Goal: Transaction & Acquisition: Book appointment/travel/reservation

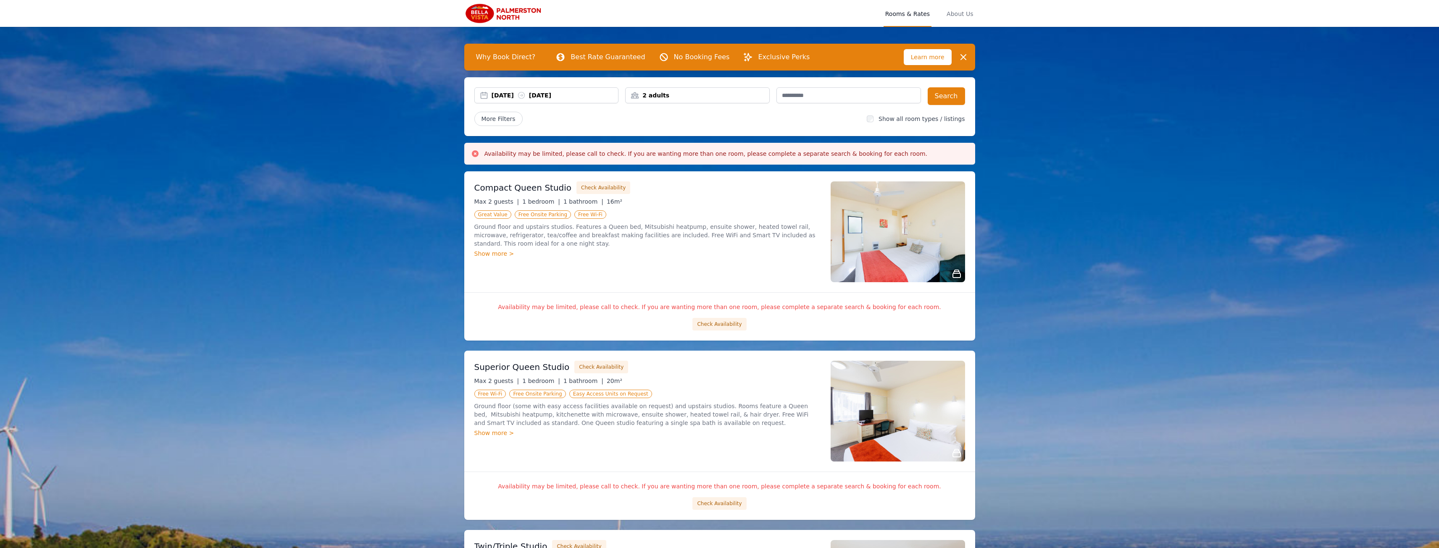
click at [743, 97] on div "2 adults" at bounding box center [697, 95] width 144 height 8
click at [691, 126] on div at bounding box center [689, 127] width 12 height 12
click at [949, 103] on button "Search" at bounding box center [945, 96] width 37 height 18
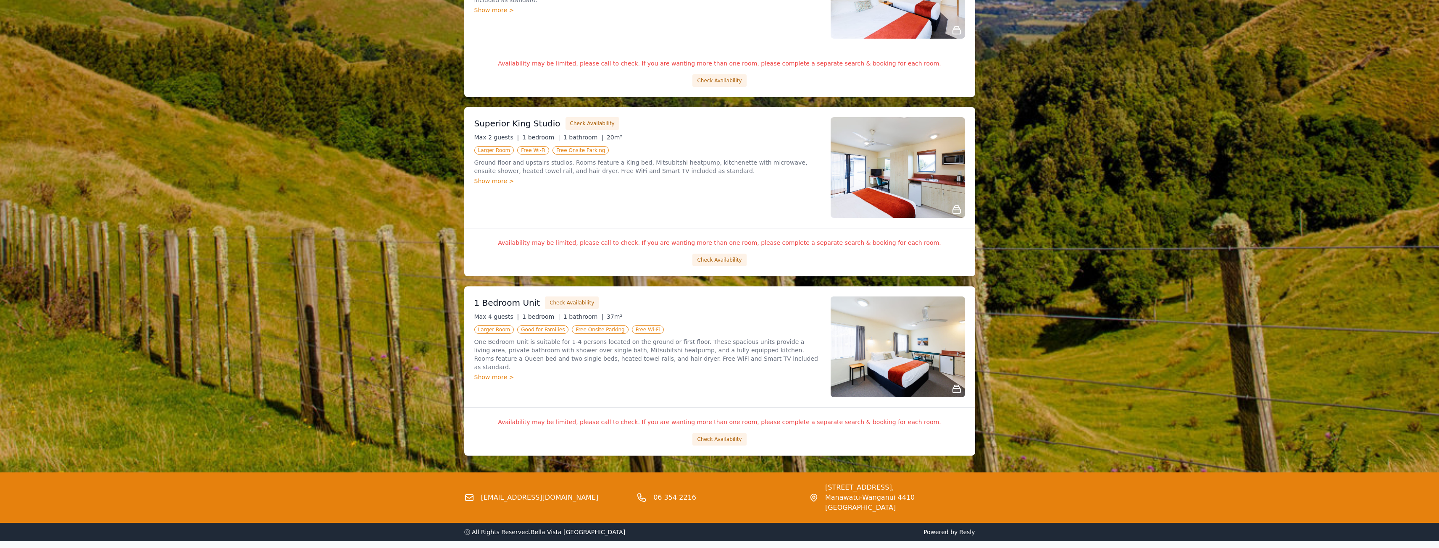
scroll to position [636, 0]
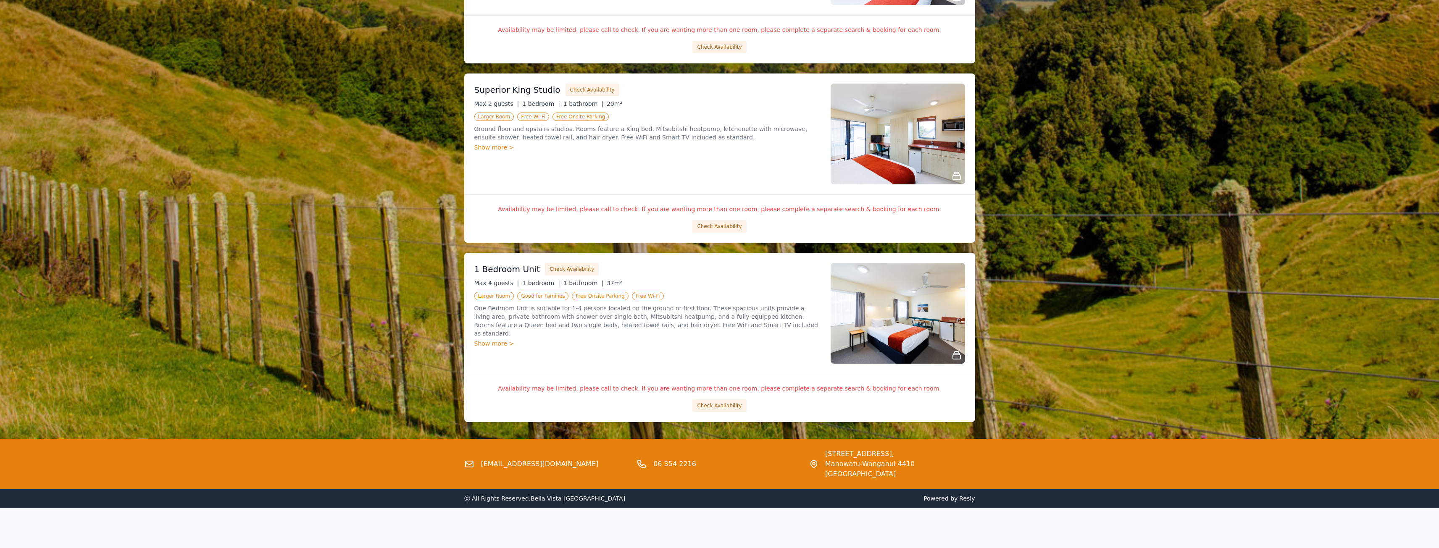
click at [502, 339] on div "Show more >" at bounding box center [647, 343] width 346 height 8
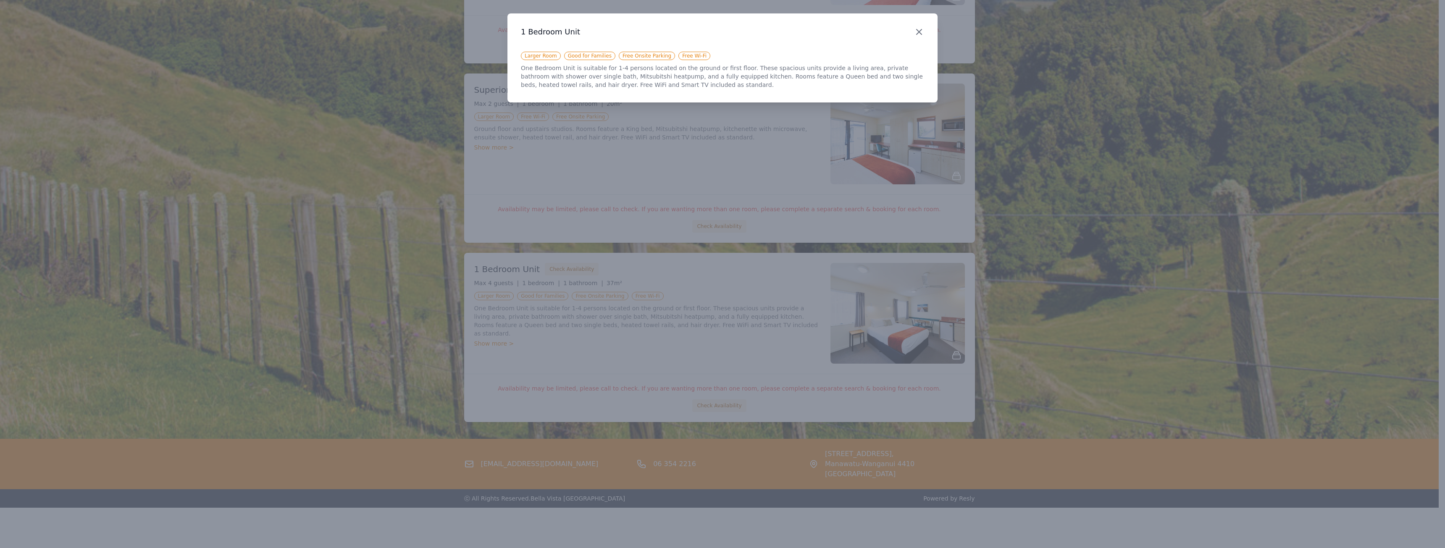
click at [921, 33] on icon "button" at bounding box center [919, 32] width 10 height 10
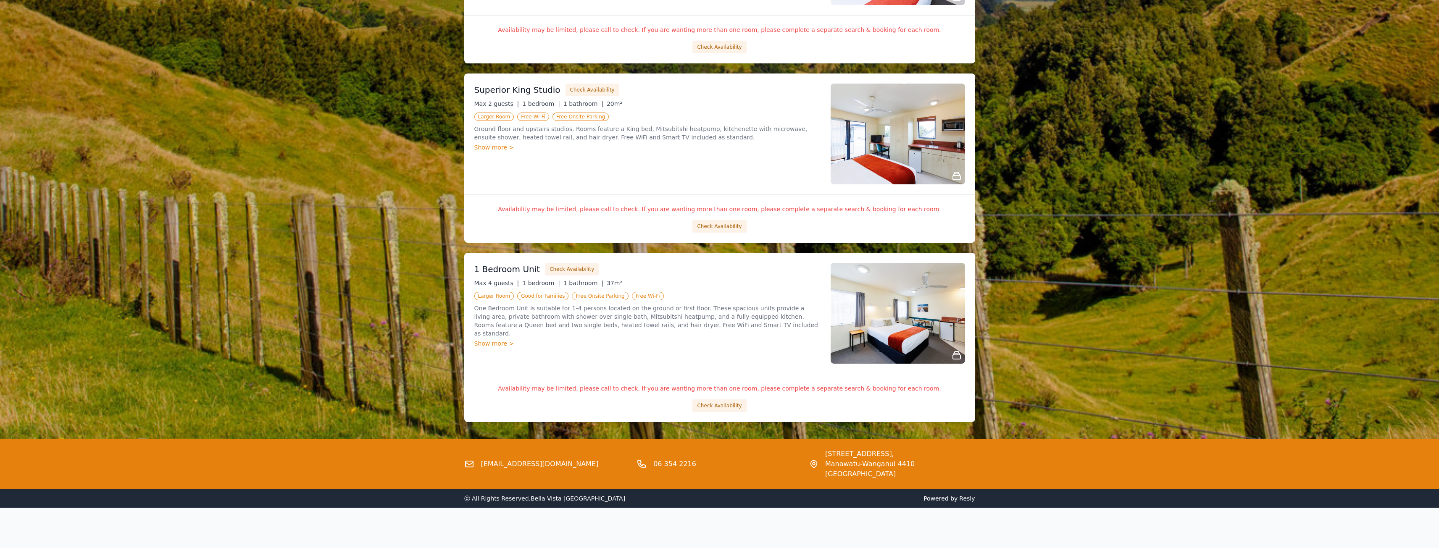
click at [934, 342] on img at bounding box center [897, 313] width 134 height 101
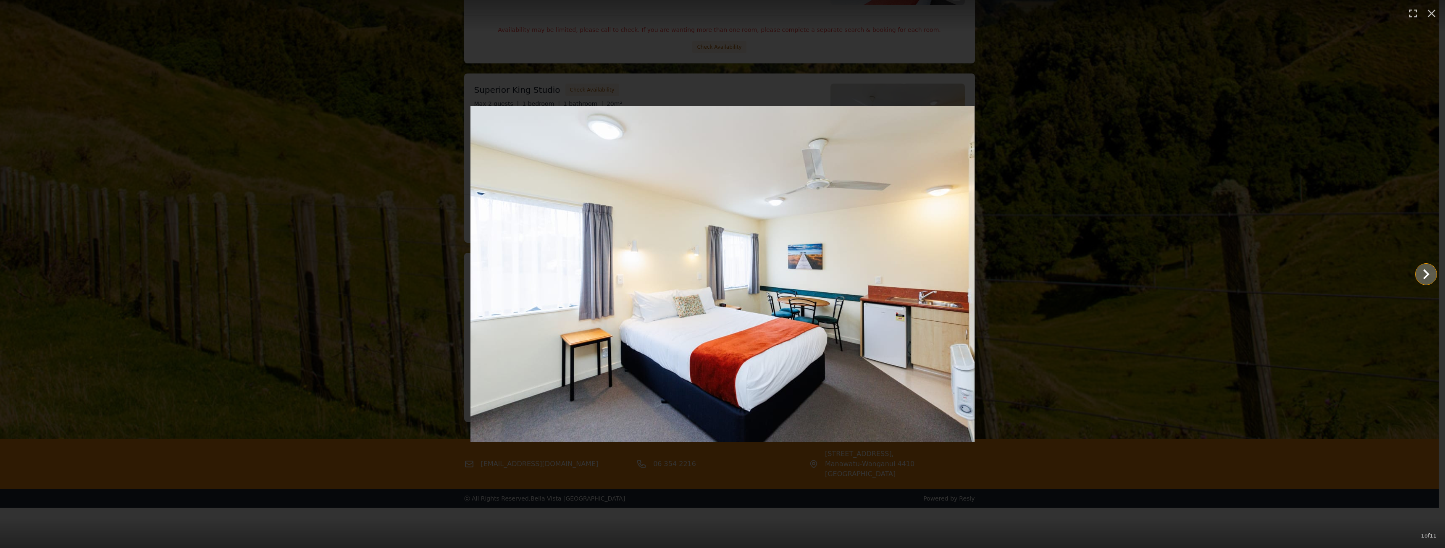
click at [1429, 273] on icon "Show slide 2 of 11" at bounding box center [1426, 274] width 20 height 20
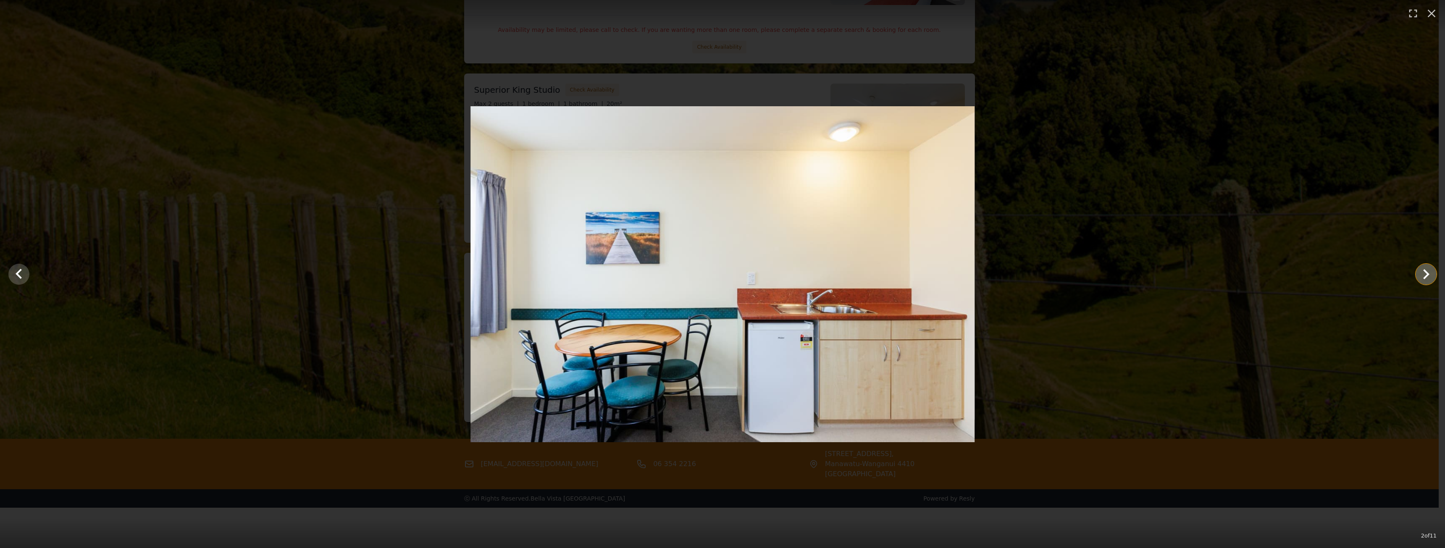
click at [1429, 273] on icon "Show slide 3 of 11" at bounding box center [1426, 274] width 20 height 20
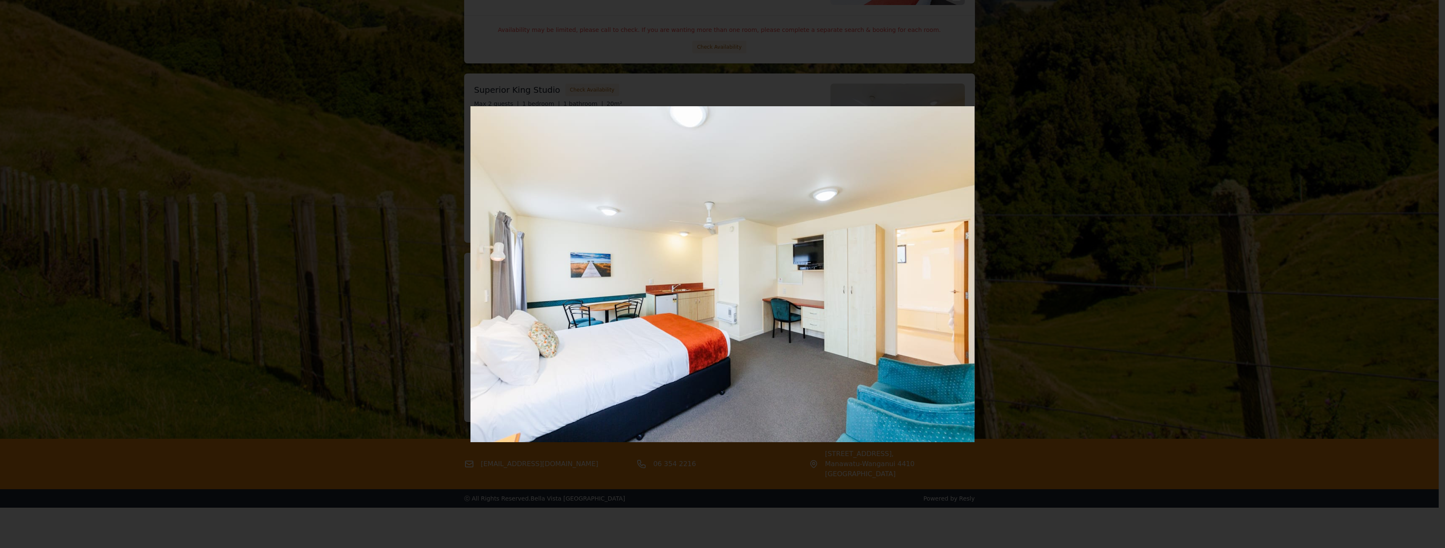
click at [1429, 273] on icon "Show slide 4 of 11" at bounding box center [1426, 274] width 20 height 20
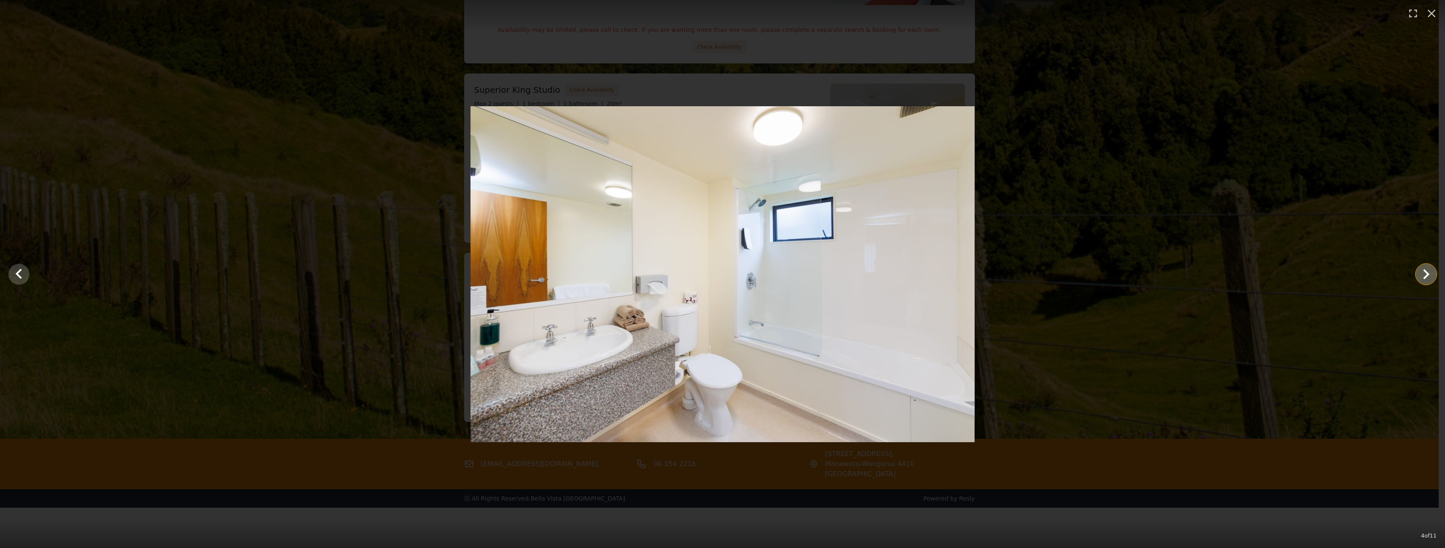
click at [1428, 273] on icon "Show slide 5 of 11" at bounding box center [1426, 274] width 6 height 10
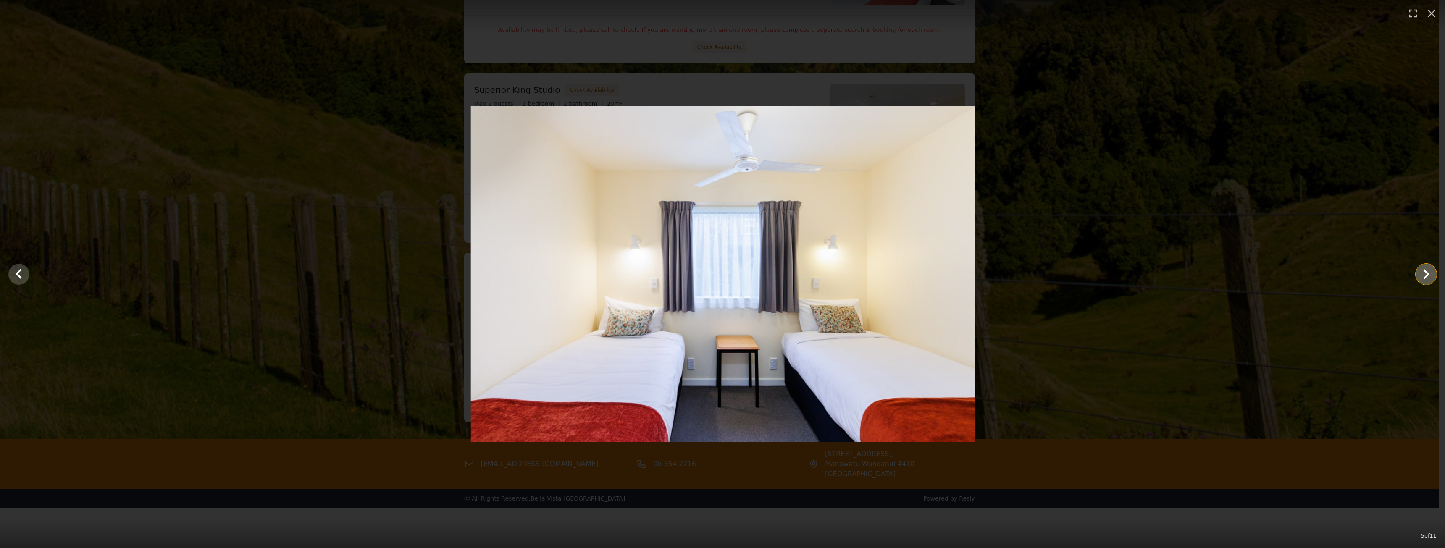
click at [1428, 273] on icon "Show slide 6 of 11" at bounding box center [1426, 274] width 6 height 10
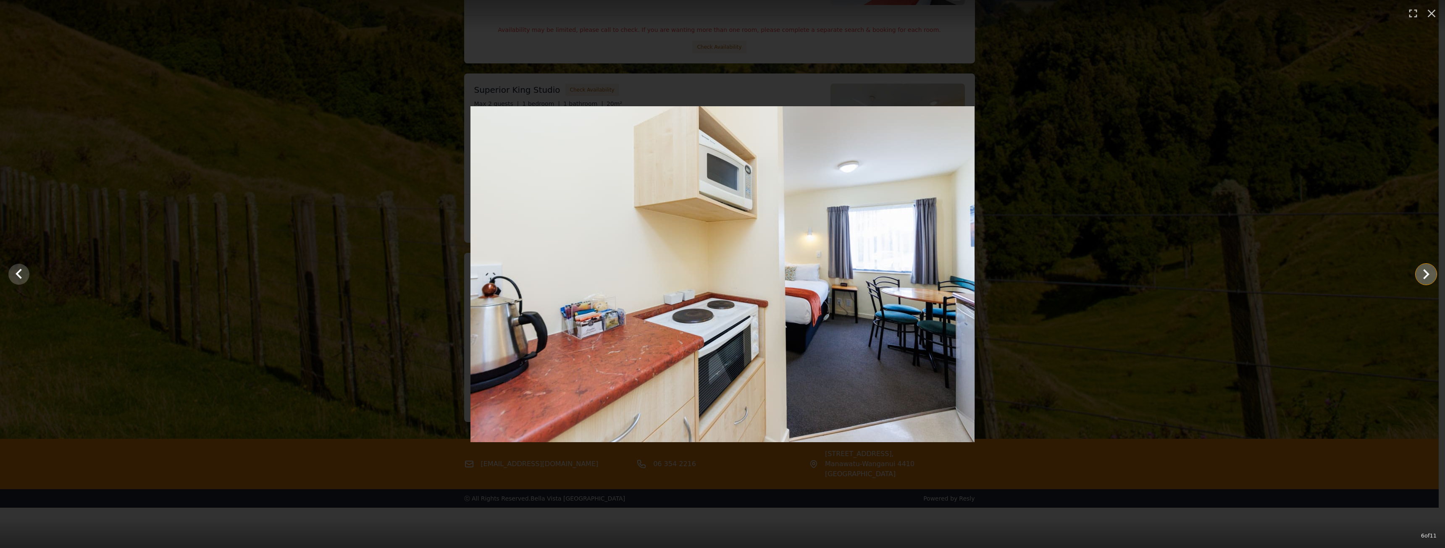
click at [1428, 273] on icon "Show slide 7 of 11" at bounding box center [1426, 274] width 6 height 10
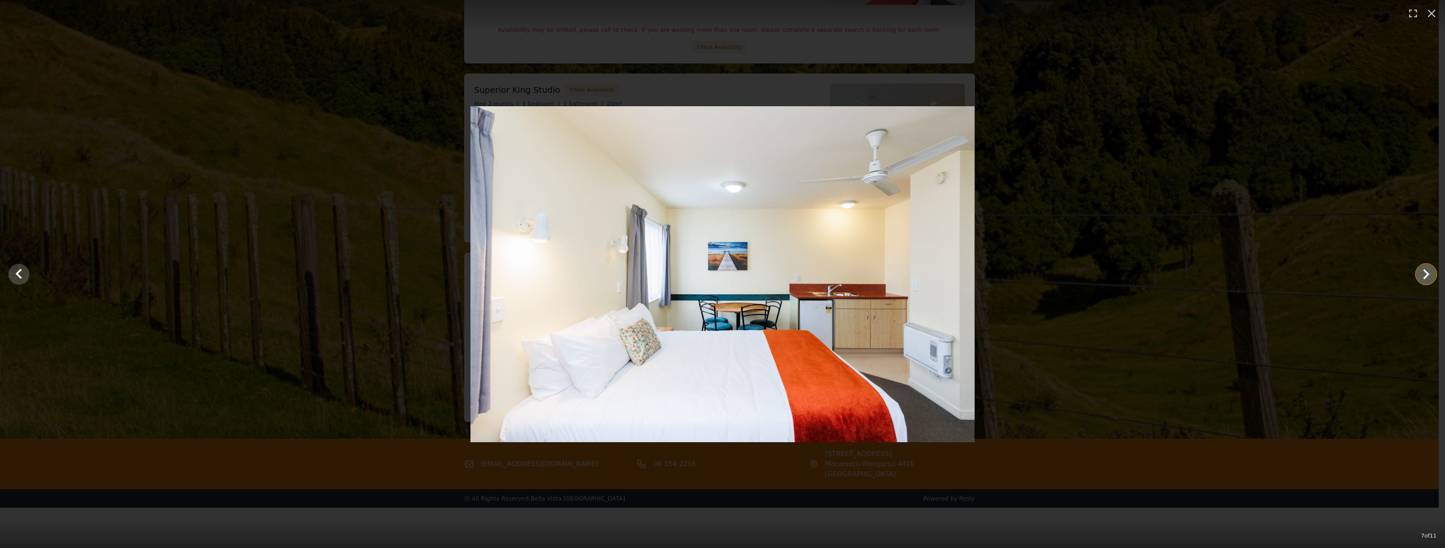
click at [1428, 273] on icon "Show slide 8 of 11" at bounding box center [1426, 274] width 6 height 10
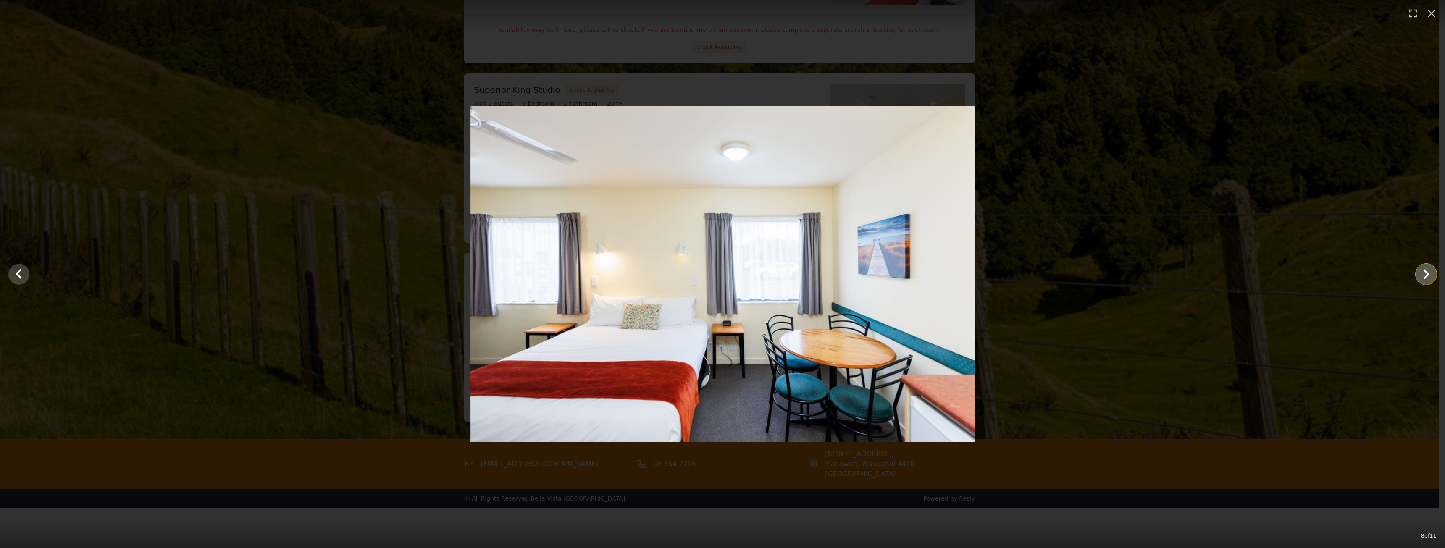
click at [1428, 275] on icon "Show slide 9 of 11" at bounding box center [1426, 274] width 6 height 10
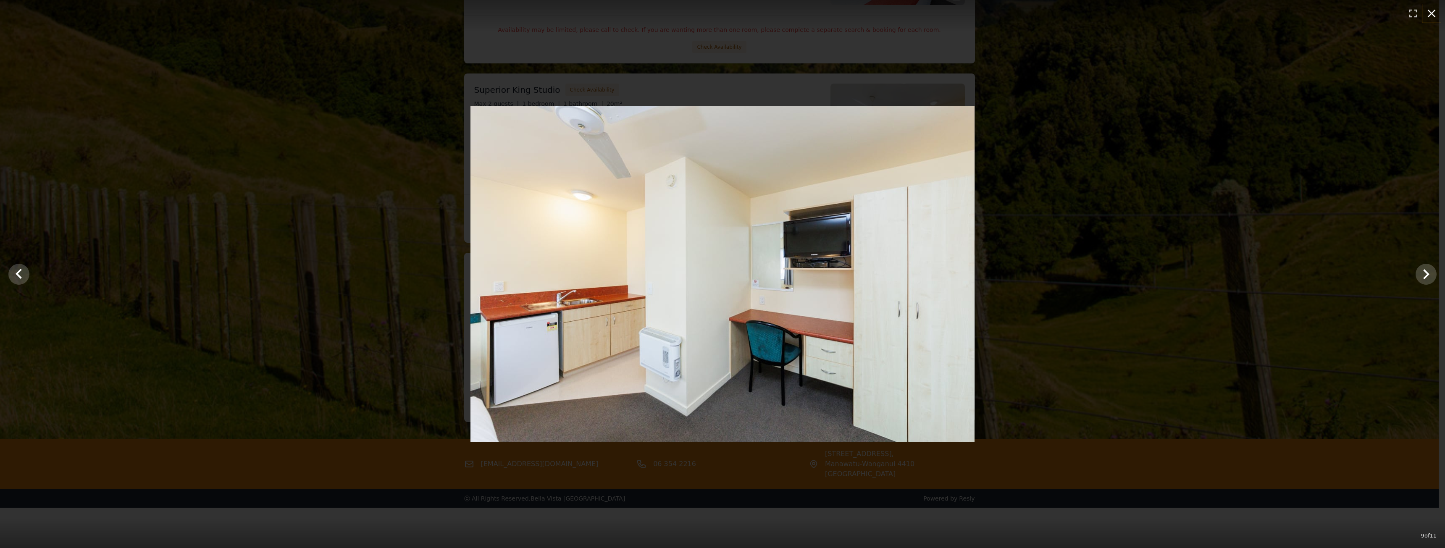
click at [1432, 14] on icon "button" at bounding box center [1432, 14] width 8 height 8
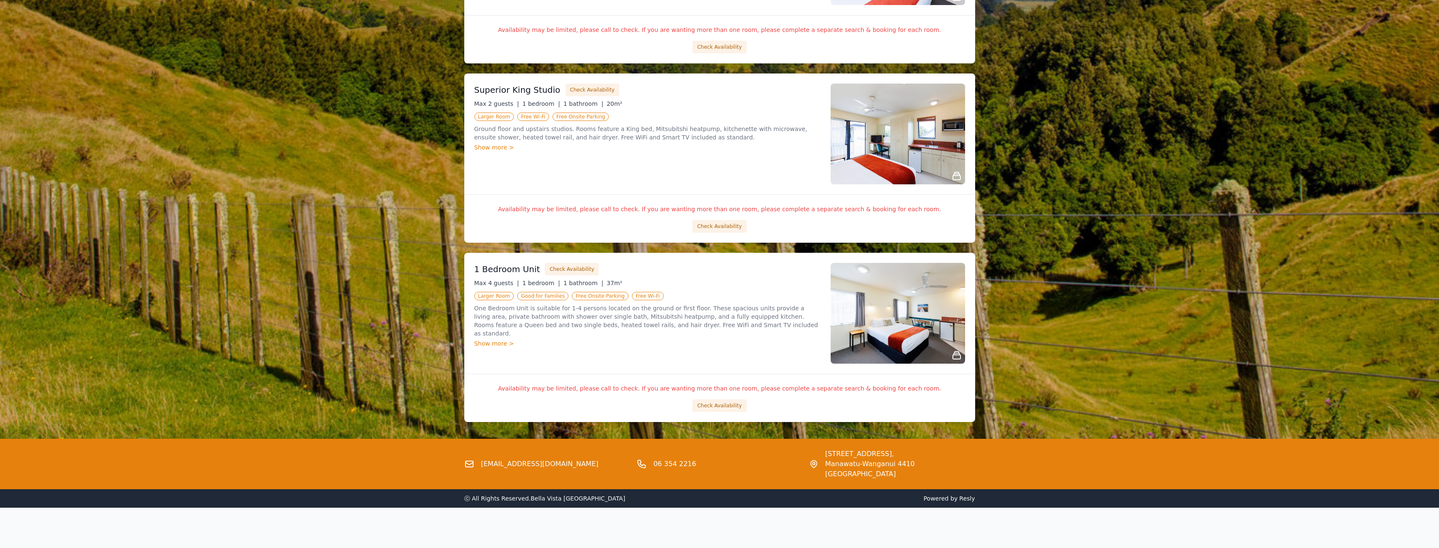
drag, startPoint x: 827, startPoint y: 454, endPoint x: 854, endPoint y: 460, distance: 27.5
click at [854, 459] on span "[STREET_ADDRESS]," at bounding box center [900, 454] width 150 height 10
copy span "[STREET_ADDRESS],"
